Goal: Information Seeking & Learning: Learn about a topic

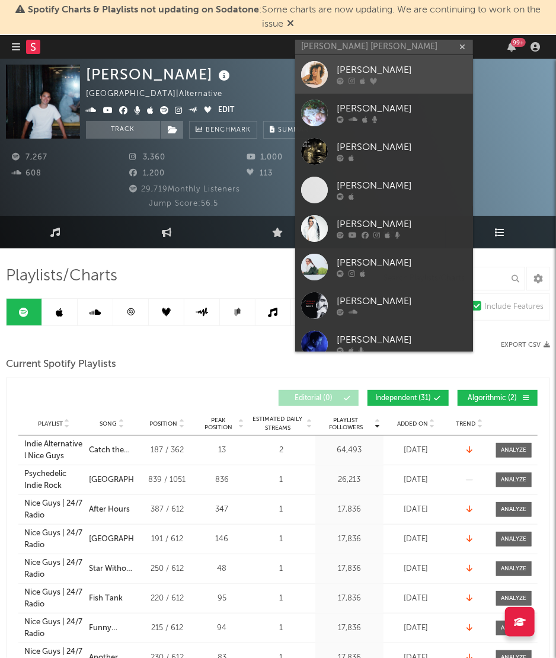
type input "[PERSON_NAME] [PERSON_NAME]"
click at [410, 66] on div "[PERSON_NAME]" at bounding box center [402, 70] width 130 height 14
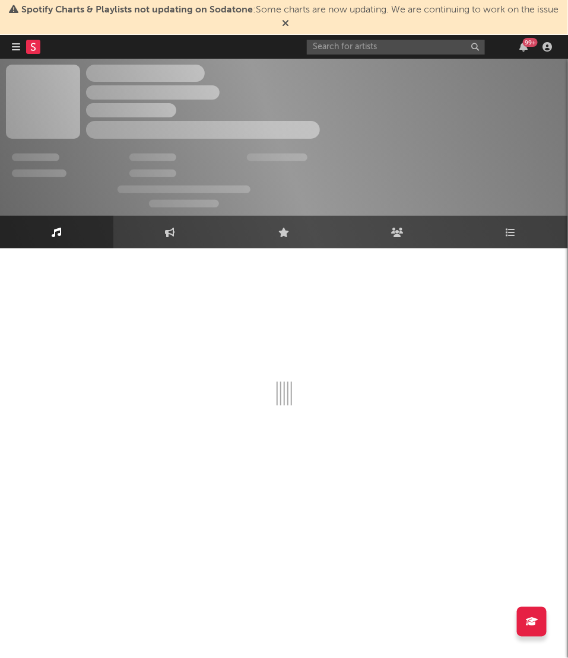
select select "6m"
